Goal: Transaction & Acquisition: Purchase product/service

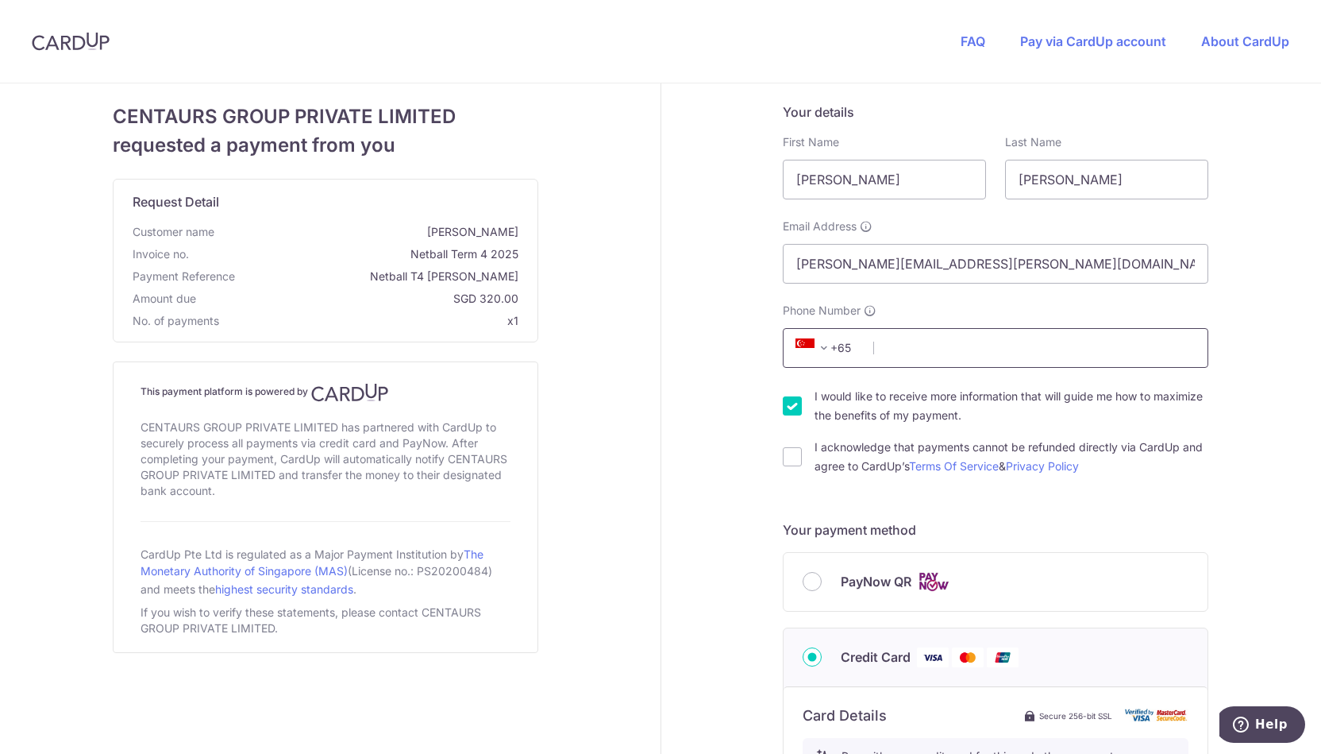
click at [946, 347] on input "Phone Number" at bounding box center [996, 348] width 426 height 40
type input "92701227"
click at [783, 404] on input "I would like to receive more information that will guide me how to maximize the…" at bounding box center [792, 405] width 19 height 19
checkbox input "false"
click at [786, 461] on input "I acknowledge that payments cannot be refunded directly via CardUp and agree to…" at bounding box center [792, 456] width 19 height 19
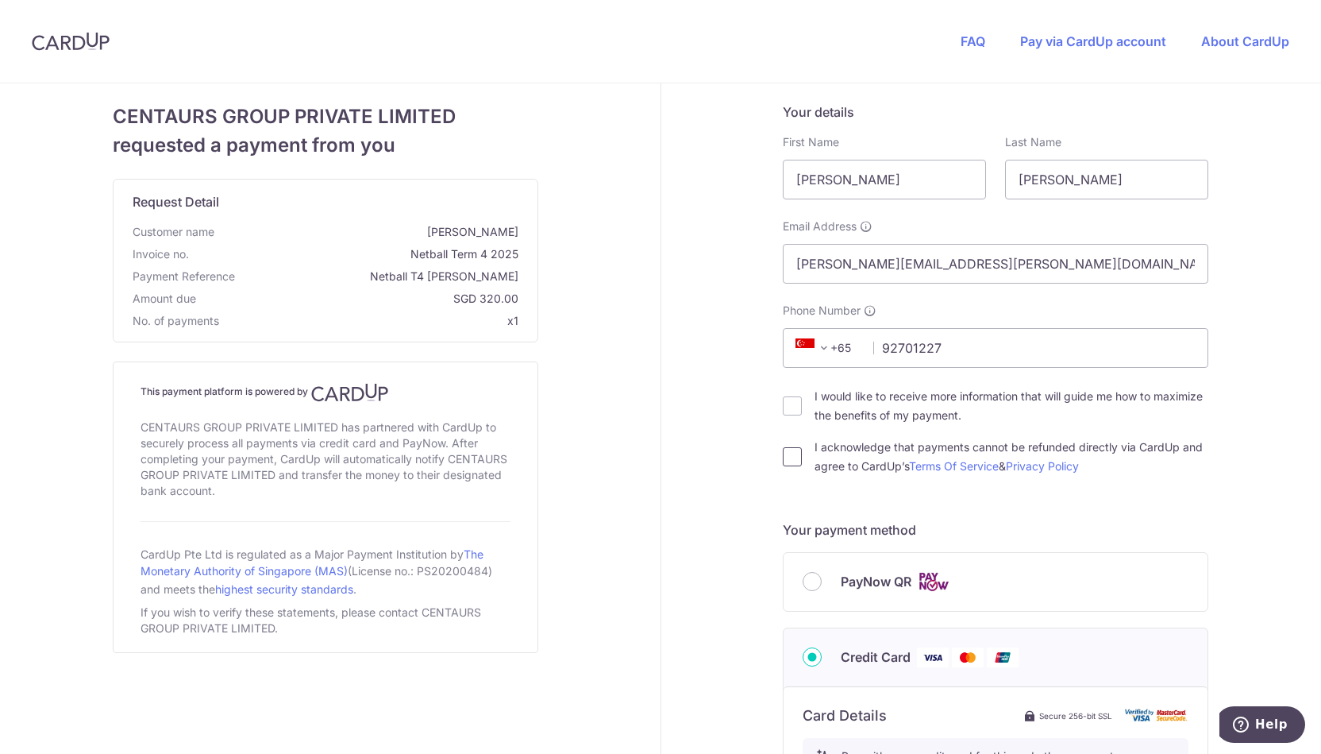
checkbox input "true"
click at [810, 577] on input "PayNow QR" at bounding box center [812, 581] width 19 height 19
radio input "true"
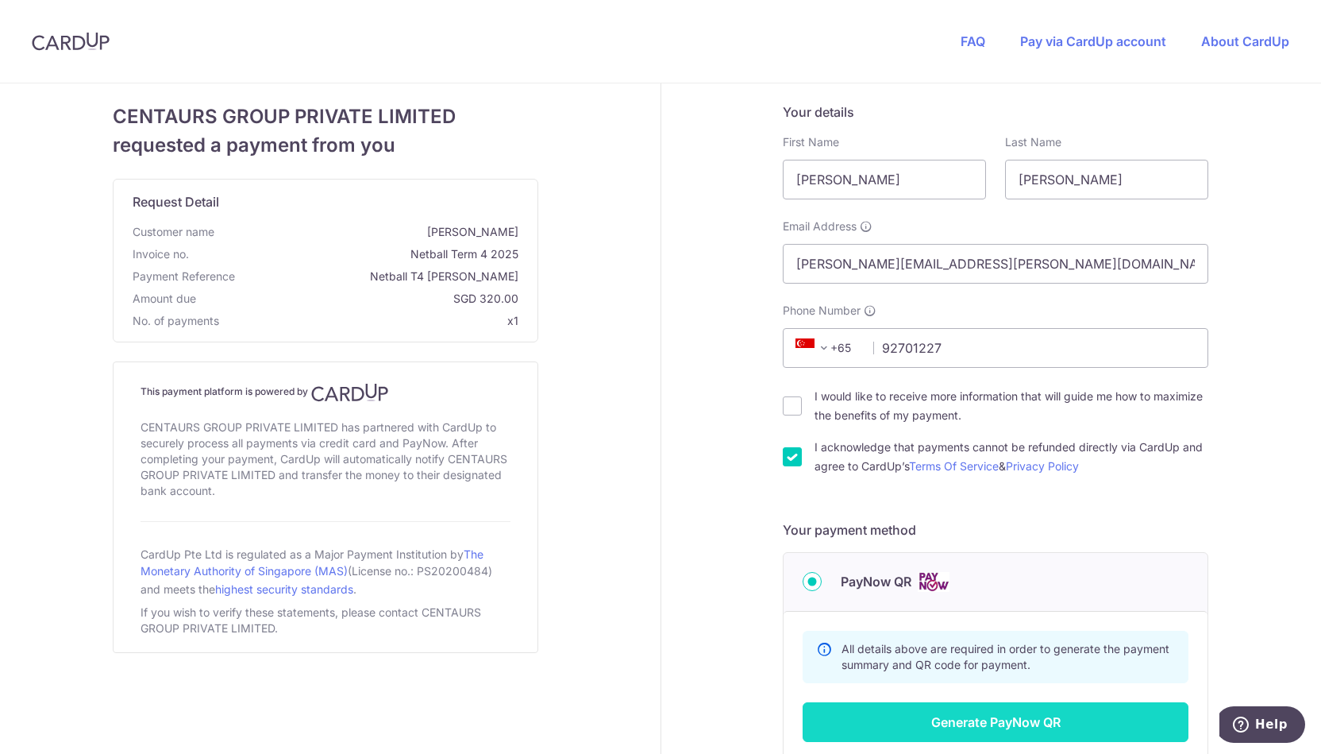
click at [1004, 717] on button "Generate PayNow QR" at bounding box center [996, 722] width 386 height 40
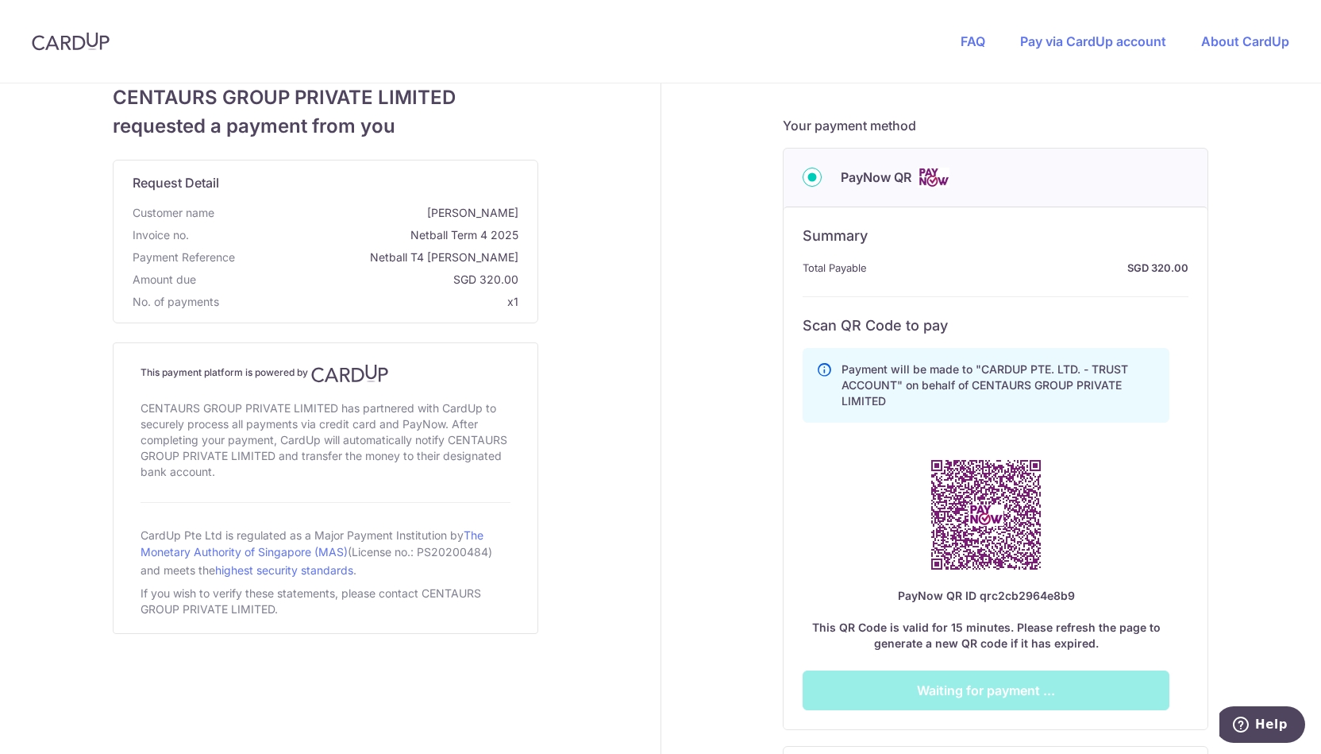
scroll to position [411, 0]
